Goal: Task Accomplishment & Management: Manage account settings

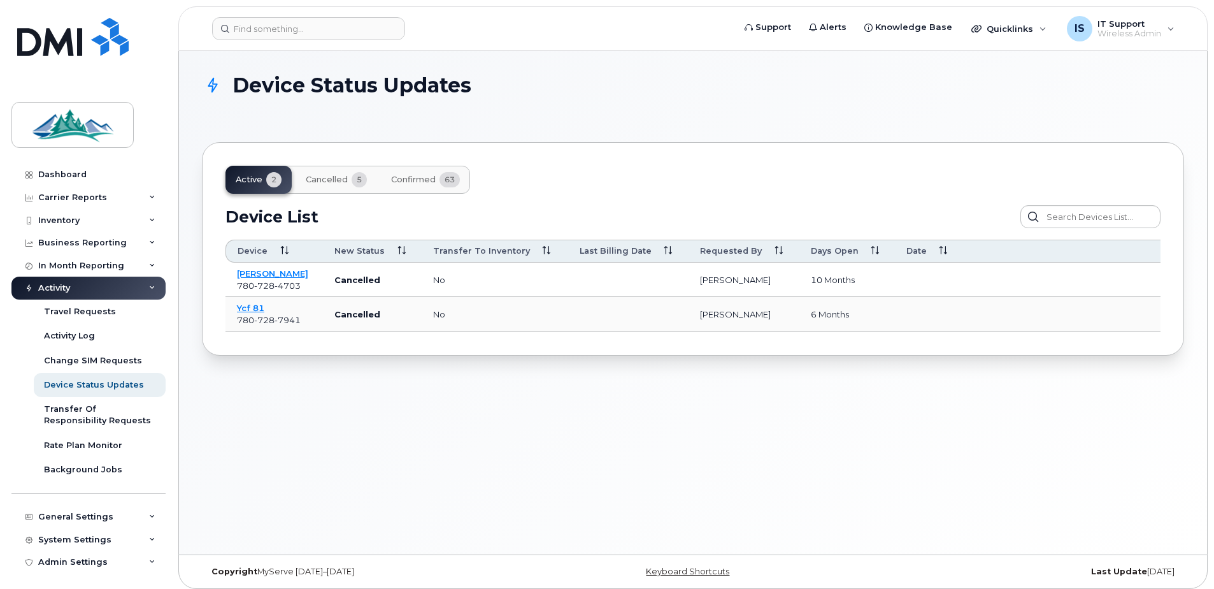
scroll to position [4, 0]
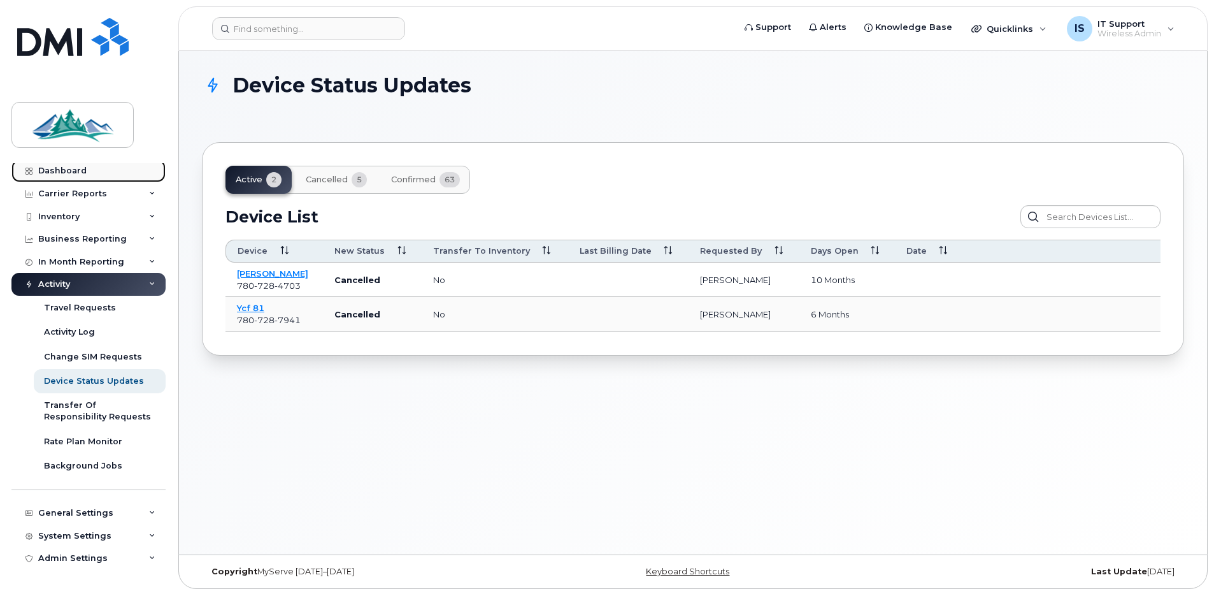
click at [66, 168] on div "Dashboard" at bounding box center [62, 171] width 48 height 10
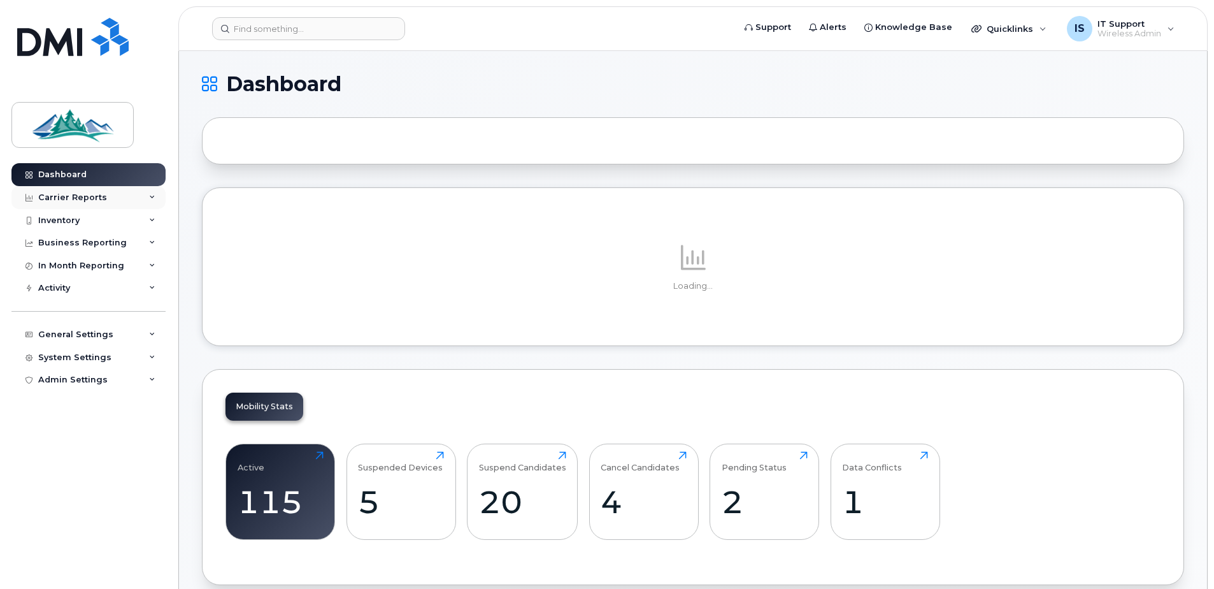
click at [71, 197] on div "Carrier Reports" at bounding box center [72, 197] width 69 height 10
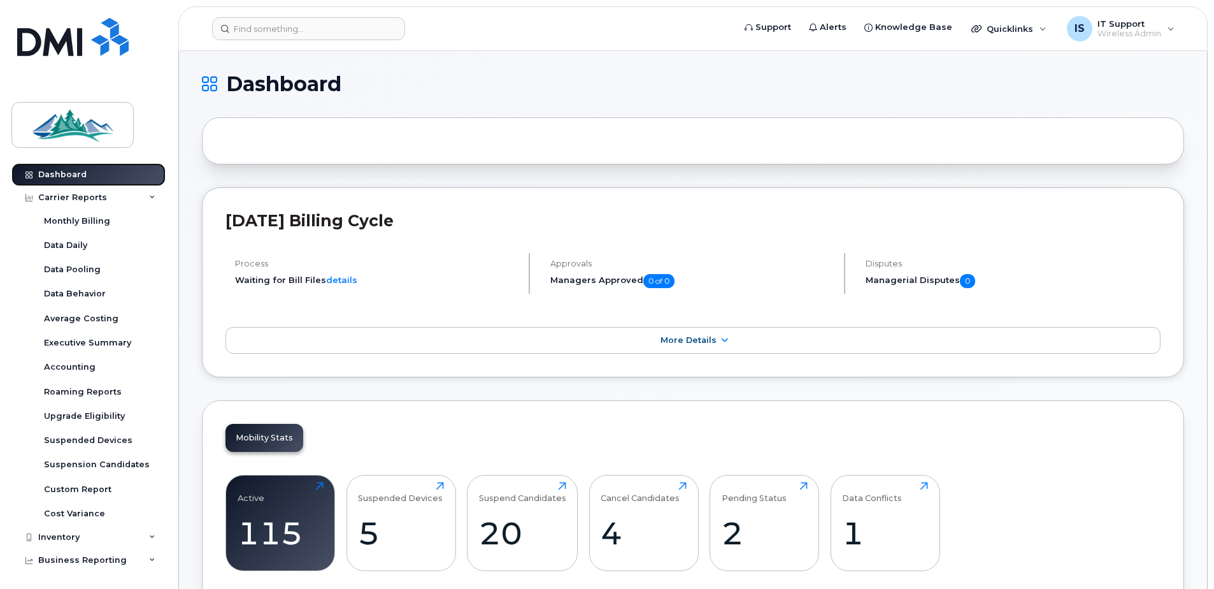
click at [55, 164] on link "Dashboard" at bounding box center [88, 174] width 154 height 23
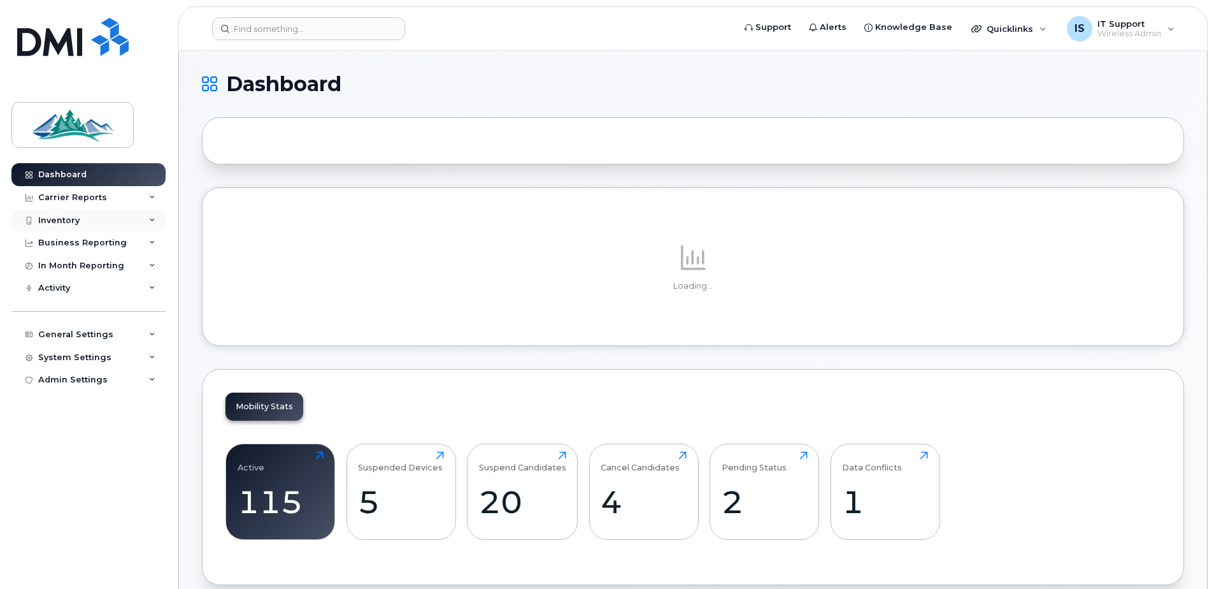
click at [47, 217] on div "Inventory" at bounding box center [58, 220] width 41 height 10
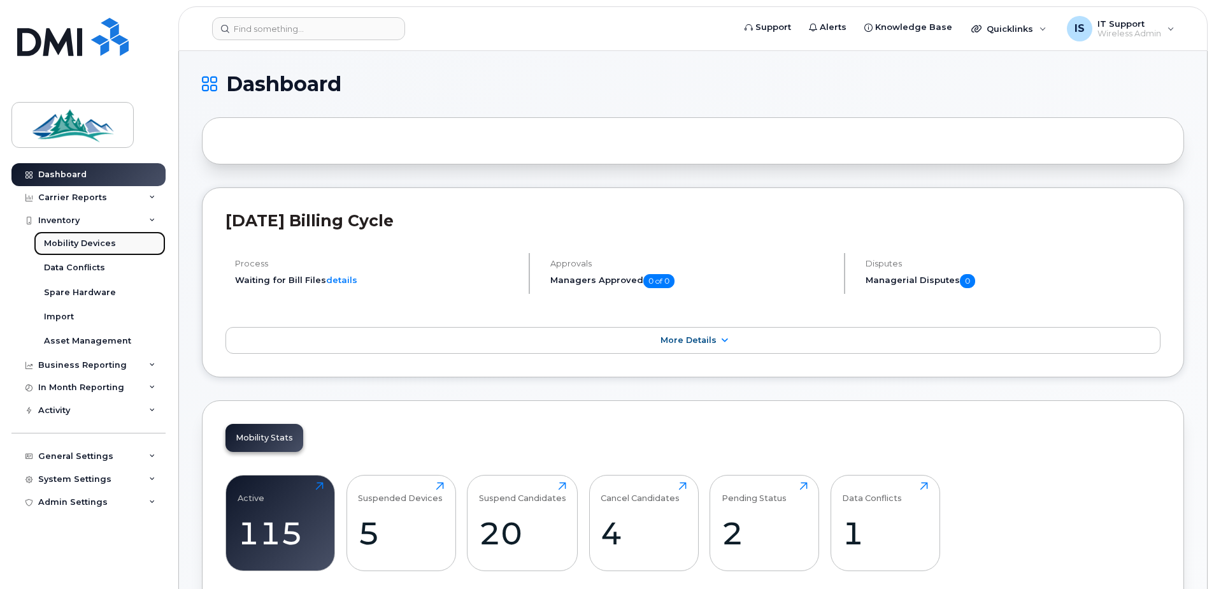
click at [55, 241] on div "Mobility Devices" at bounding box center [80, 243] width 72 height 11
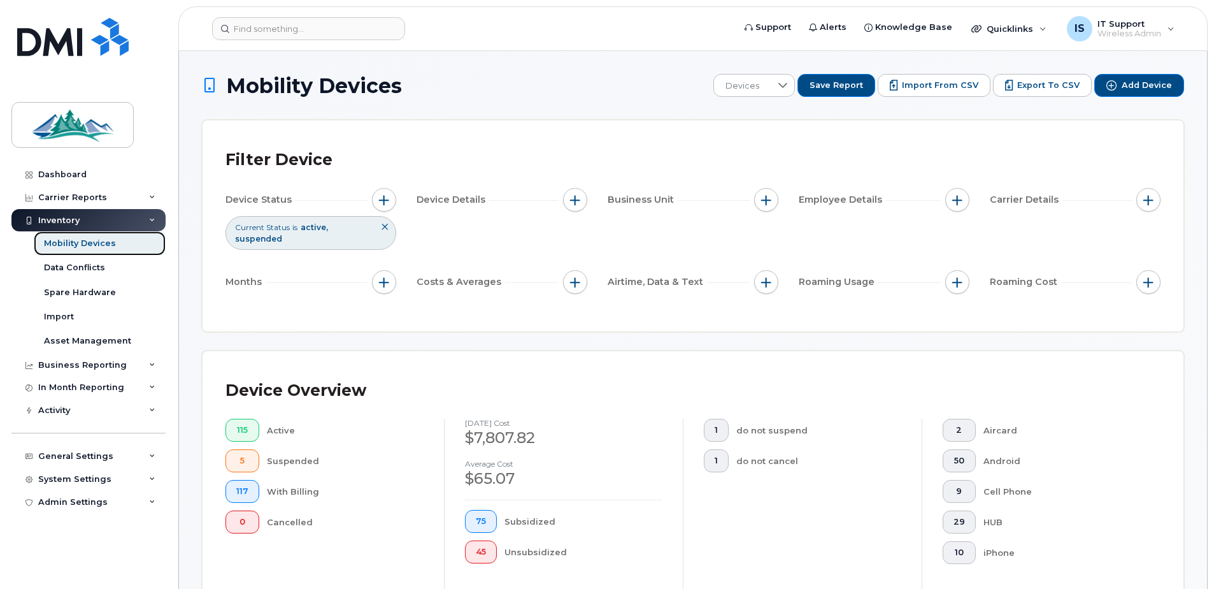
click at [80, 243] on div "Mobility Devices" at bounding box center [80, 243] width 72 height 11
click at [88, 245] on div "Mobility Devices" at bounding box center [80, 243] width 72 height 11
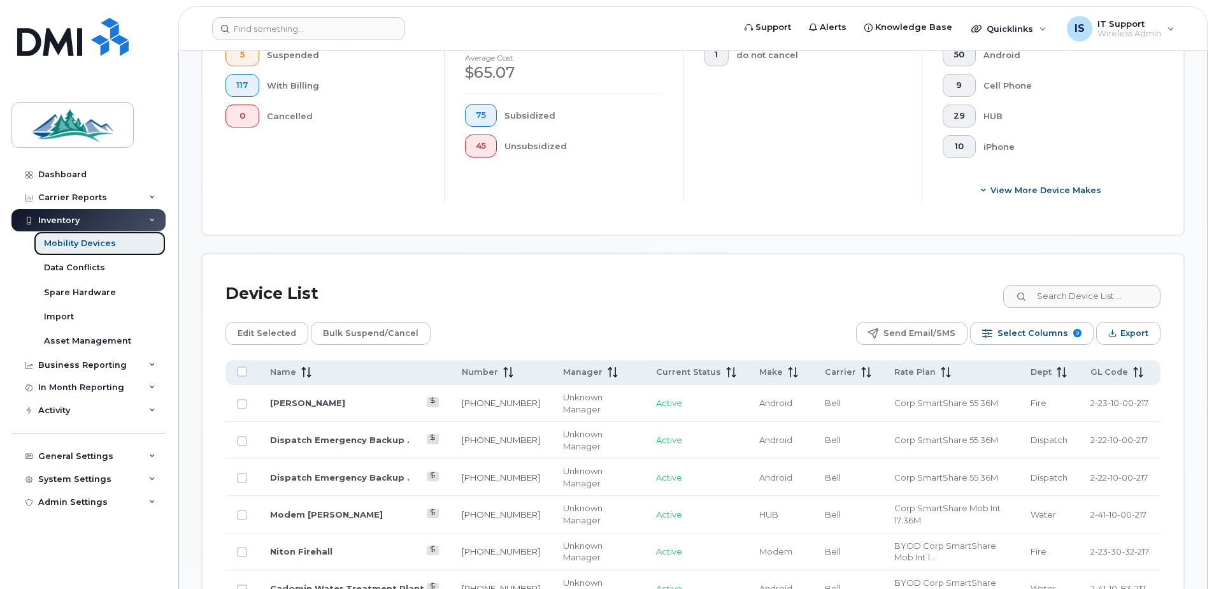
scroll to position [446, 0]
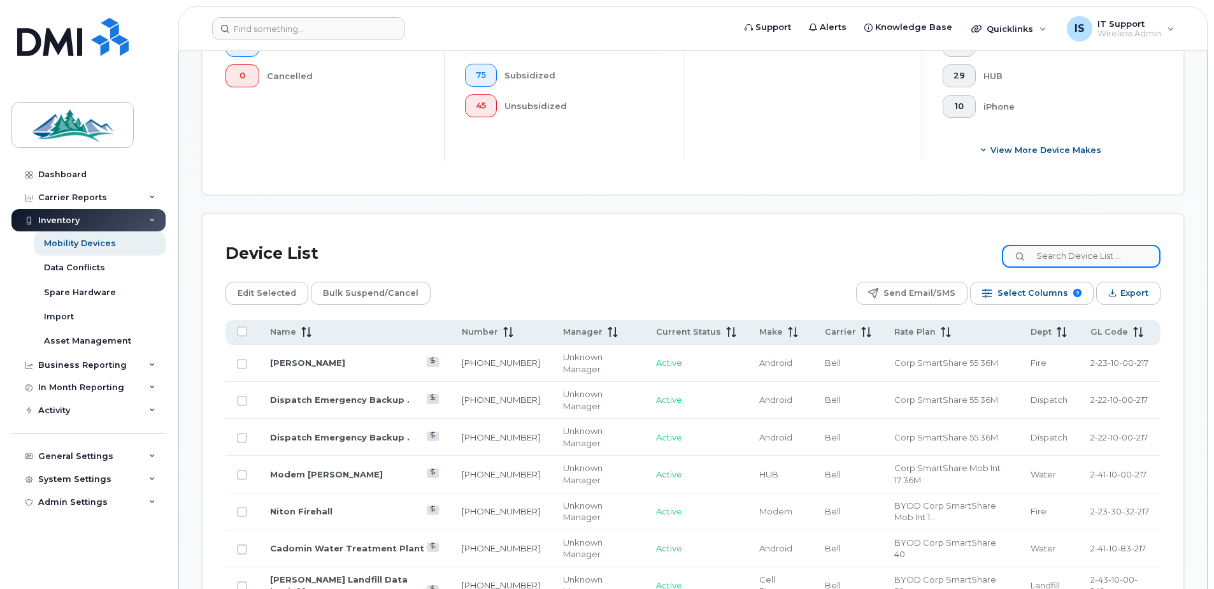
click at [1083, 255] on input at bounding box center [1081, 256] width 159 height 23
click at [1089, 261] on input at bounding box center [1081, 256] width 159 height 23
type input "mwtp"
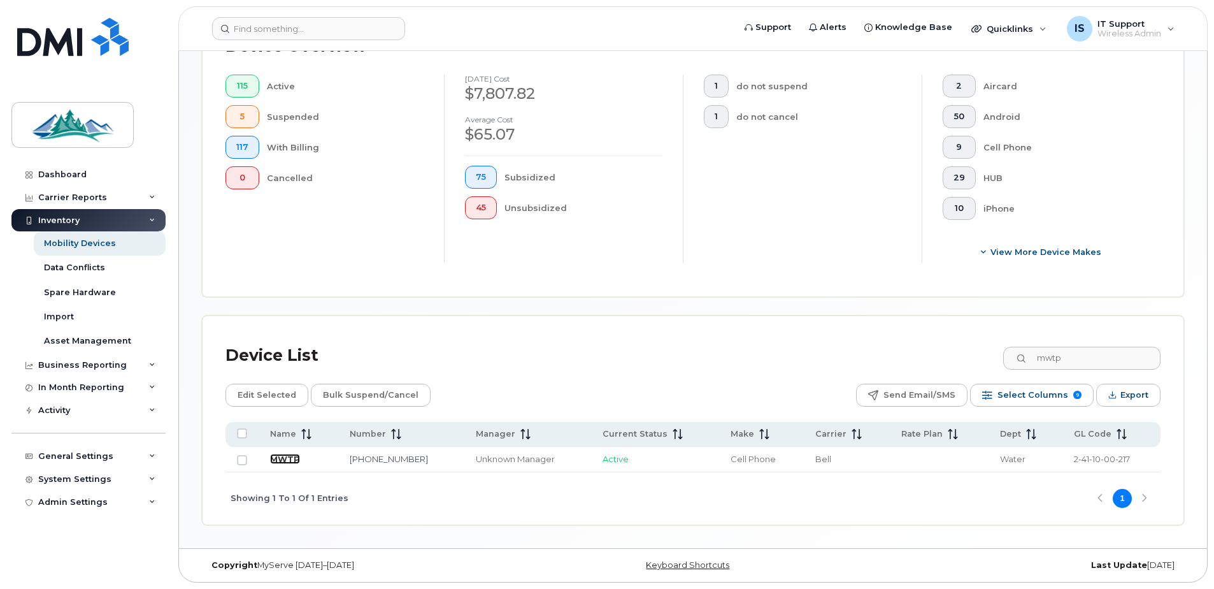
click at [279, 457] on link "MWTP" at bounding box center [285, 459] width 30 height 10
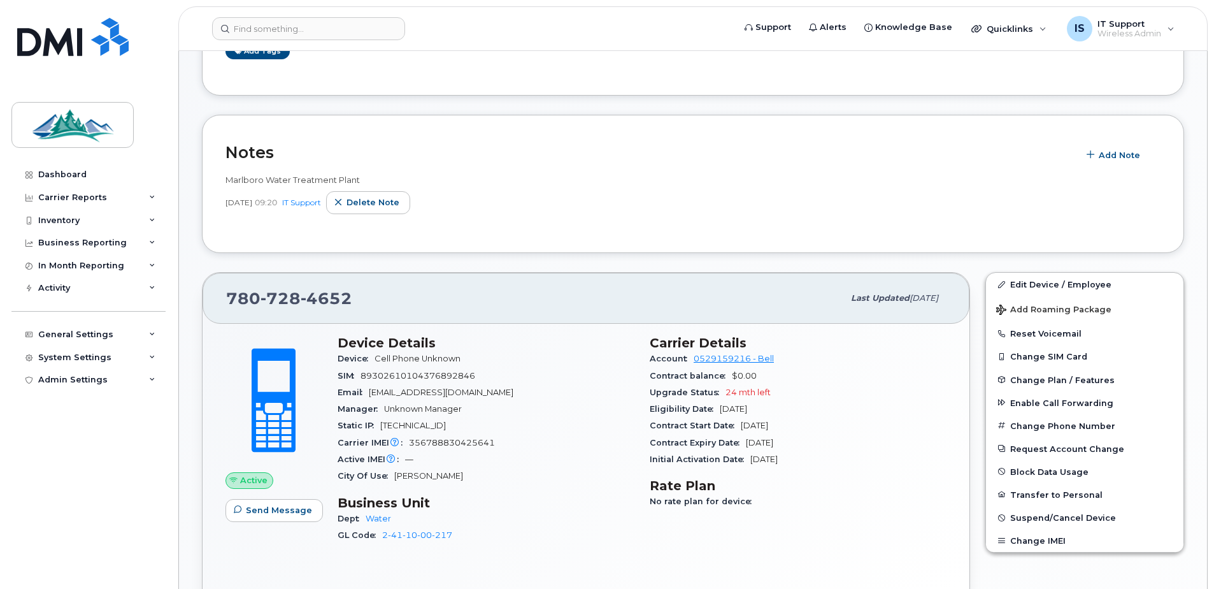
scroll to position [255, 0]
click at [1037, 282] on link "Edit Device / Employee" at bounding box center [1084, 283] width 197 height 23
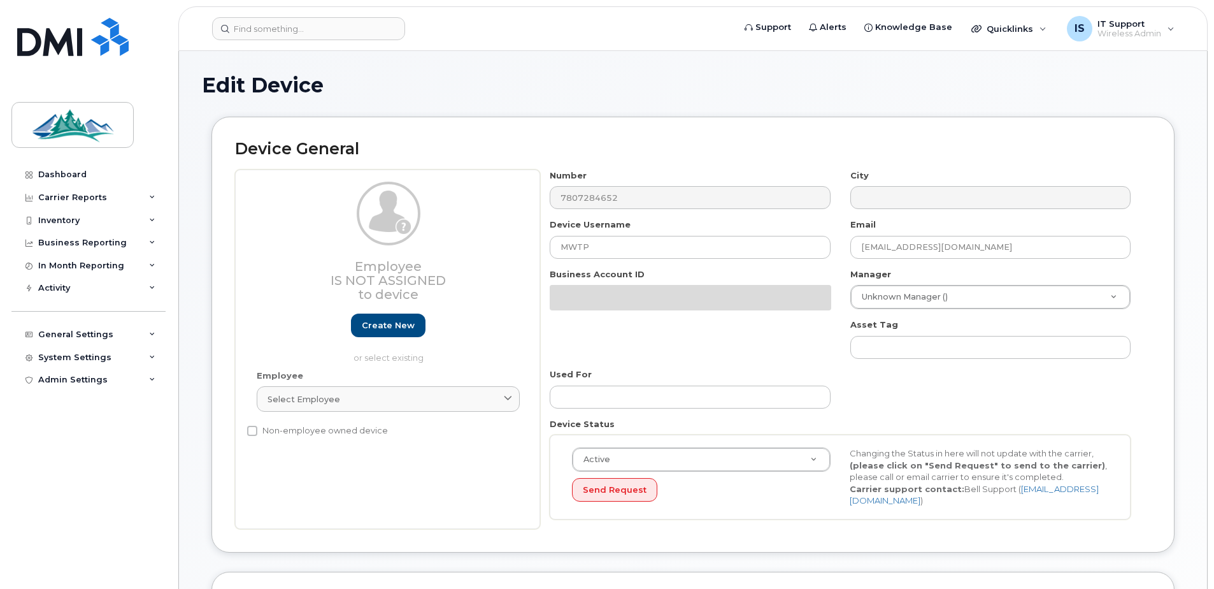
select select "4308147"
select select "4308167"
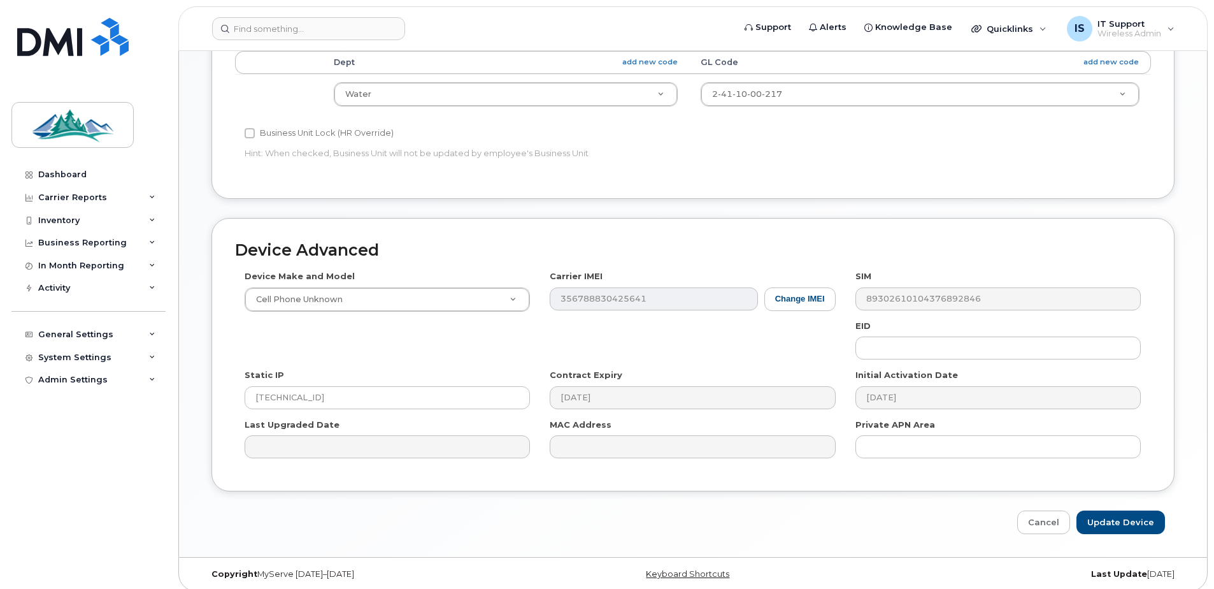
scroll to position [533, 0]
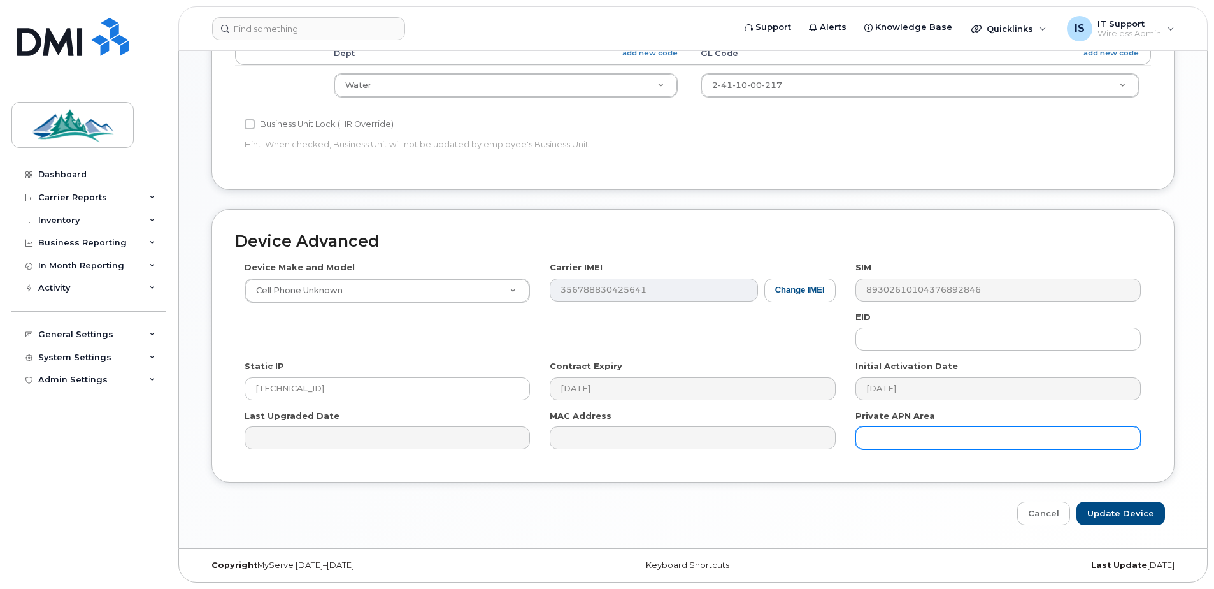
click at [912, 440] on input "text" at bounding box center [998, 437] width 285 height 23
type input "wrstat.bell.ca"
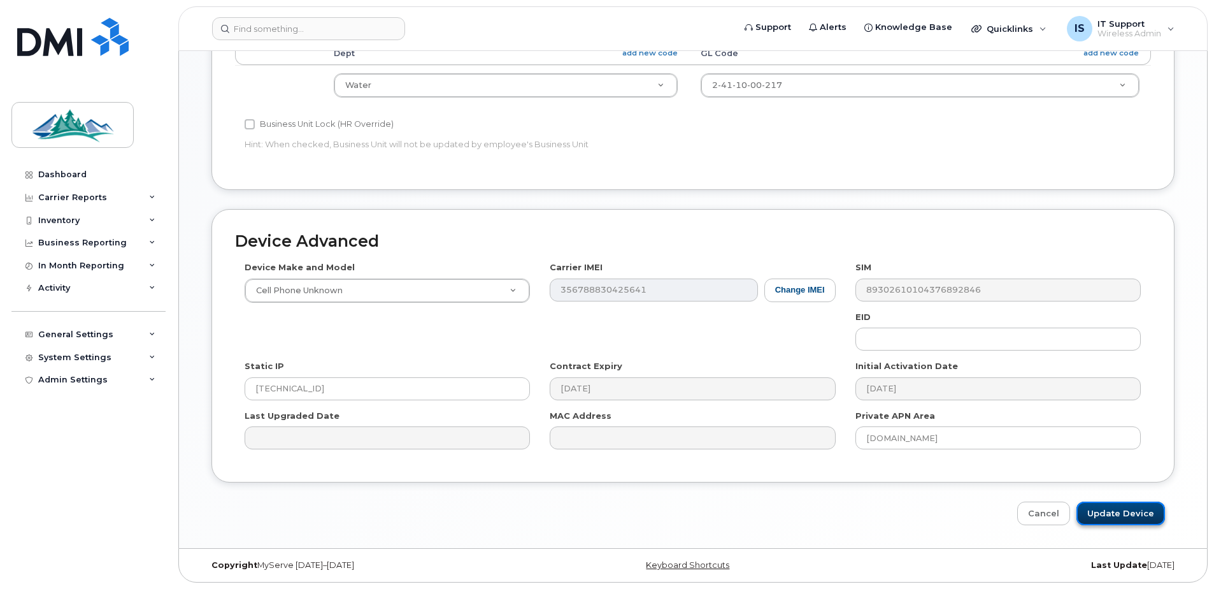
click at [1127, 512] on input "Update Device" at bounding box center [1121, 513] width 89 height 24
type input "Saving..."
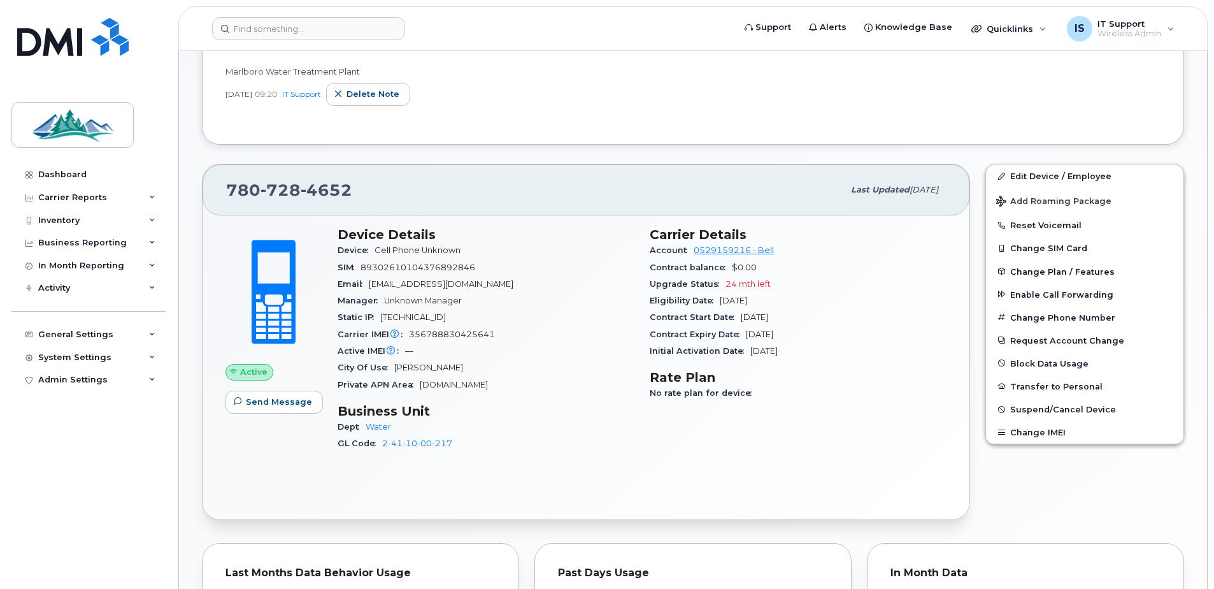
scroll to position [446, 0]
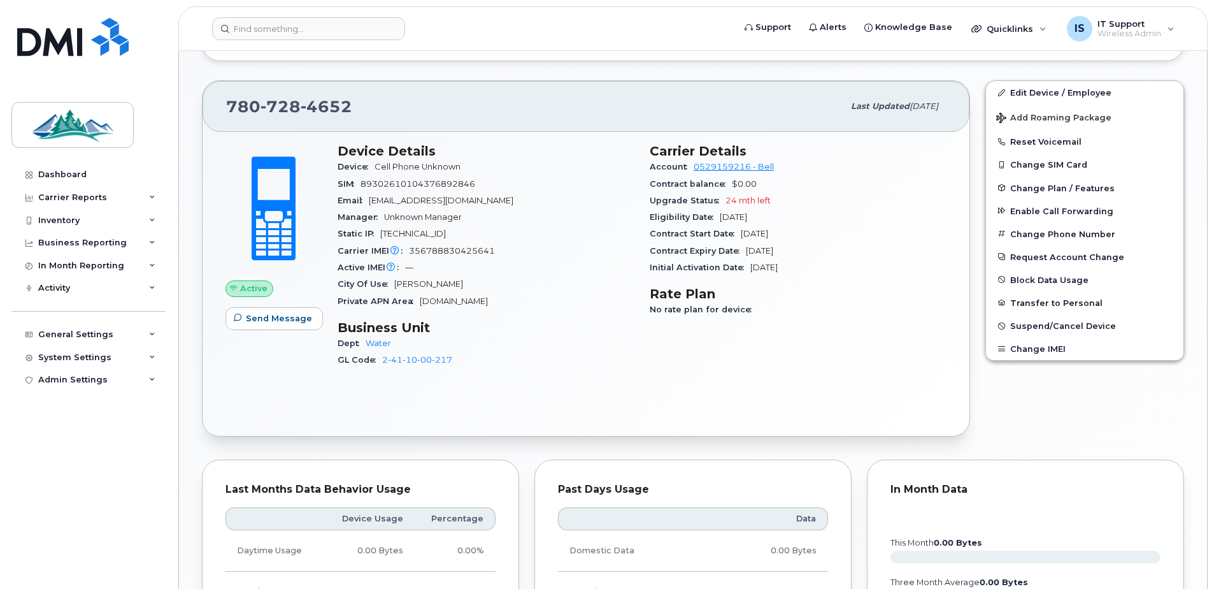
click at [597, 424] on div "Active Send Message Device Details Device Cell Phone Unknown SIM 89302610104376…" at bounding box center [586, 284] width 767 height 304
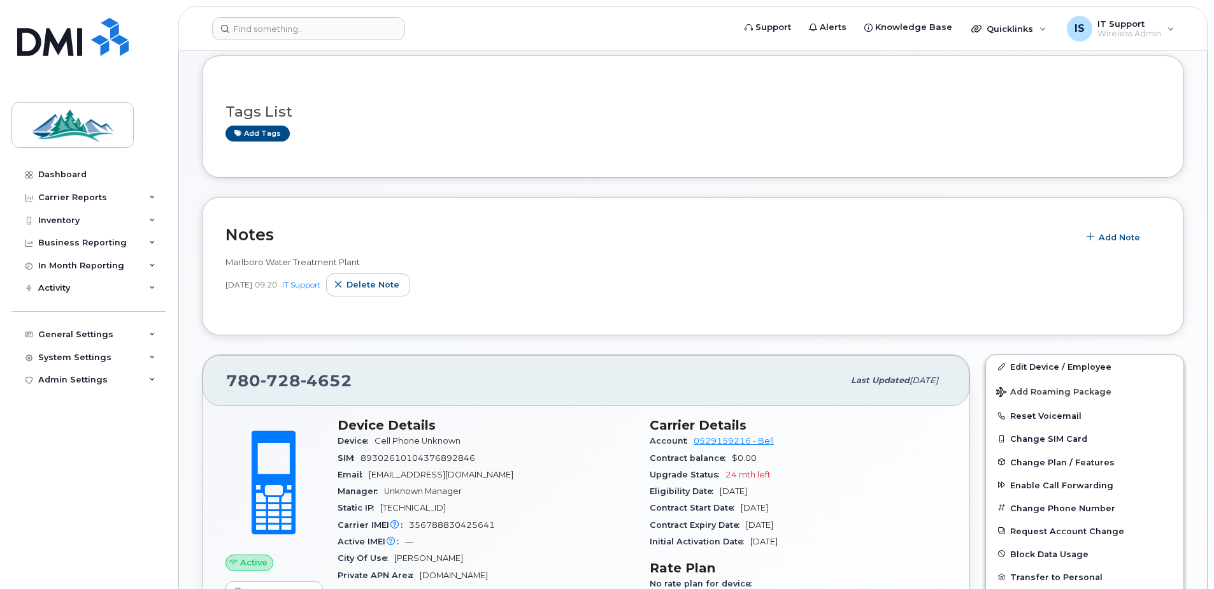
scroll to position [171, 0]
